Goal: Task Accomplishment & Management: Use online tool/utility

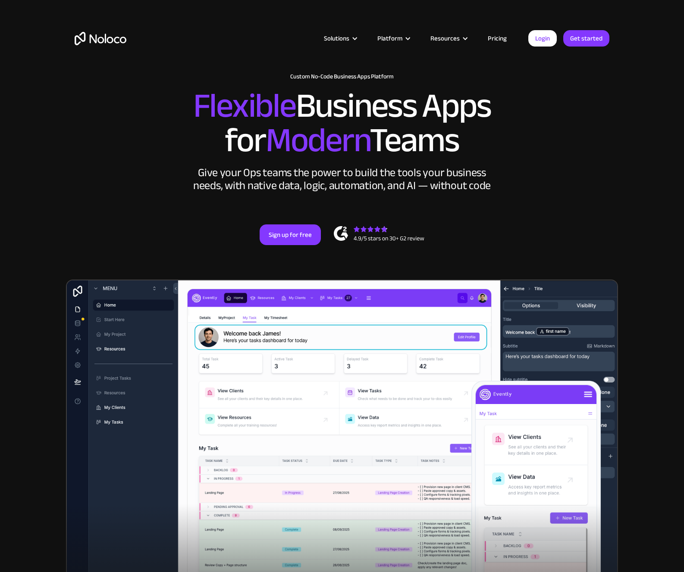
click at [535, 33] on link "Login" at bounding box center [542, 38] width 28 height 16
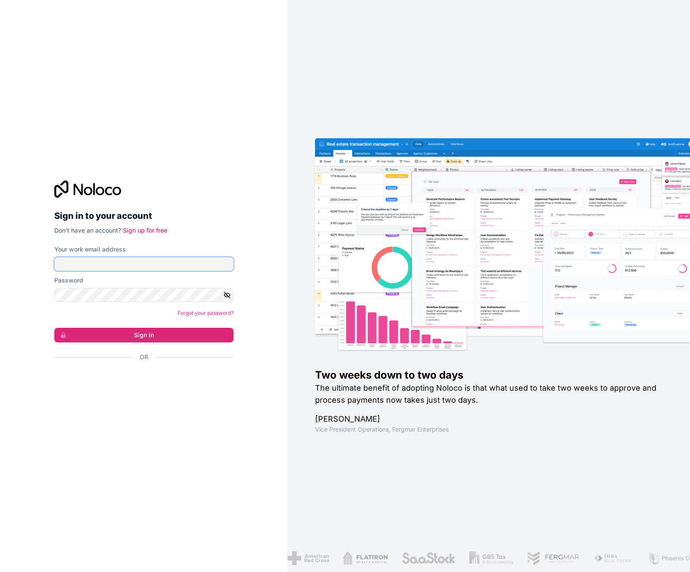
click at [157, 265] on input "Your work email address" at bounding box center [143, 264] width 179 height 14
type input "[PERSON_NAME][EMAIL_ADDRESS][DOMAIN_NAME]"
click at [54, 328] on button "Sign in" at bounding box center [143, 335] width 179 height 15
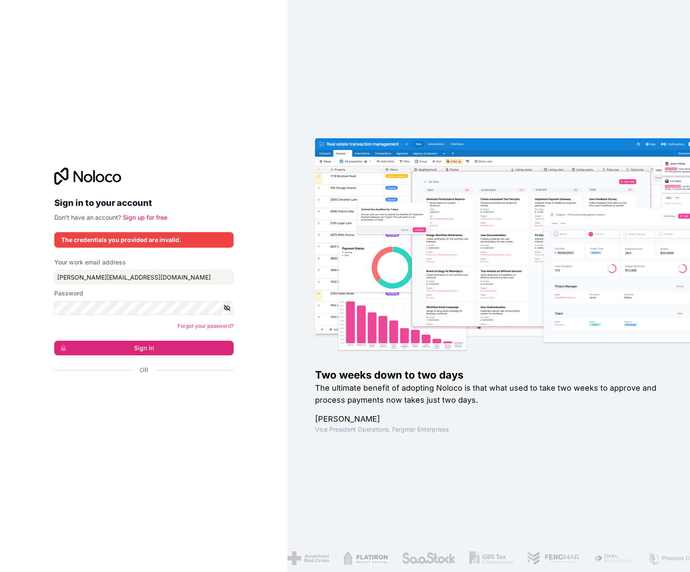
click at [0, 572] on nordpass-portal at bounding box center [0, 572] width 0 height 0
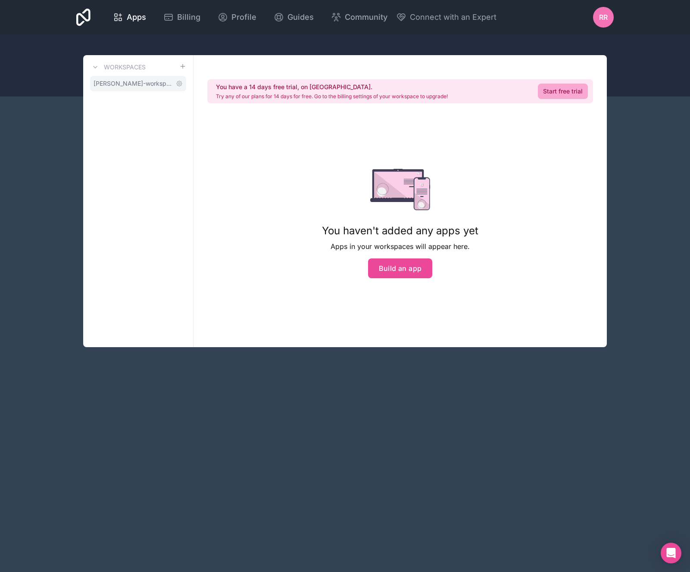
click at [154, 85] on span "[PERSON_NAME]-workspace" at bounding box center [133, 83] width 79 height 9
drag, startPoint x: 412, startPoint y: 96, endPoint x: 197, endPoint y: 83, distance: 215.1
click at [197, 83] on div "You have a 14 days free trial, on [GEOGRAPHIC_DATA]. Try any of our plans for 1…" at bounding box center [400, 201] width 413 height 292
drag, startPoint x: 218, startPoint y: 82, endPoint x: 488, endPoint y: 100, distance: 270.9
click at [488, 100] on div "You have a 14 days free trial, on [GEOGRAPHIC_DATA]. Try any of our plans for 1…" at bounding box center [400, 91] width 386 height 24
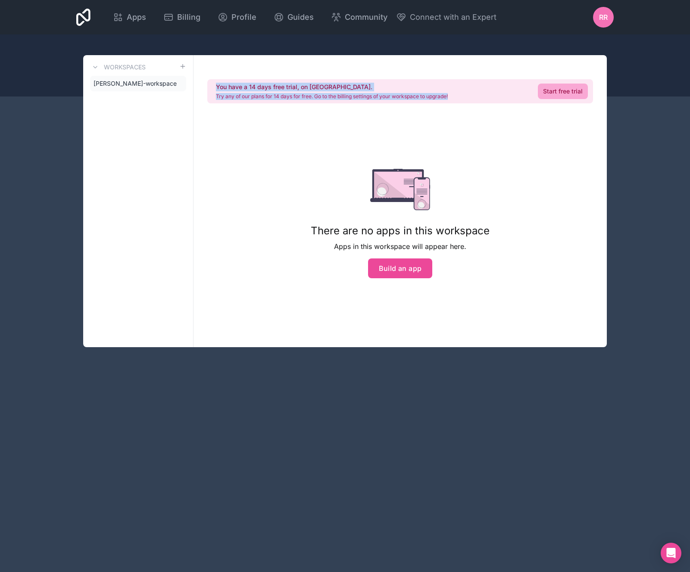
click at [488, 100] on div "You have a 14 days free trial, on [GEOGRAPHIC_DATA]. Try any of our plans for 1…" at bounding box center [400, 91] width 386 height 24
click at [153, 82] on span "[PERSON_NAME]-workspace" at bounding box center [133, 83] width 79 height 9
